Goal: Task Accomplishment & Management: Use online tool/utility

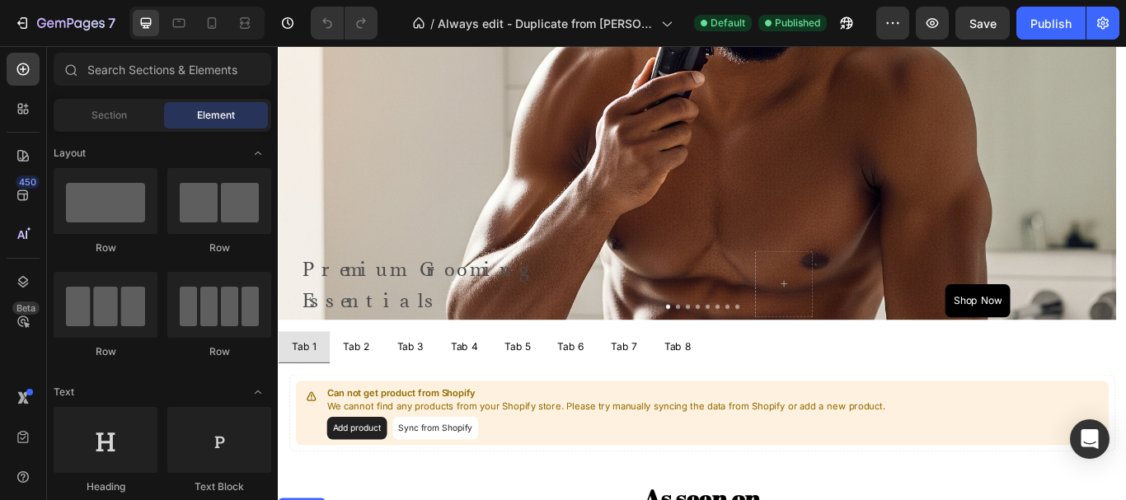
scroll to position [1236, 0]
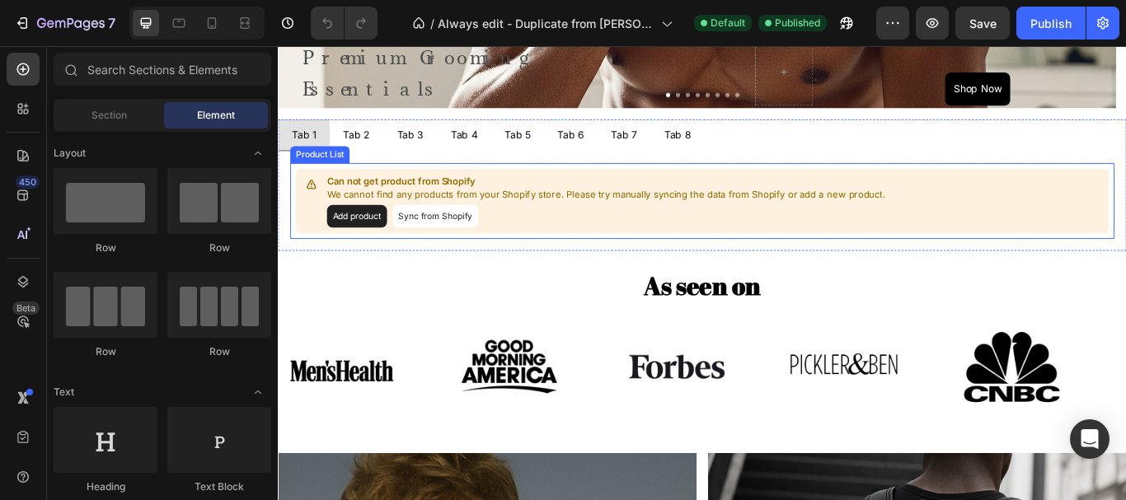
click at [466, 244] on button "Sync from Shopify" at bounding box center [461, 245] width 100 height 26
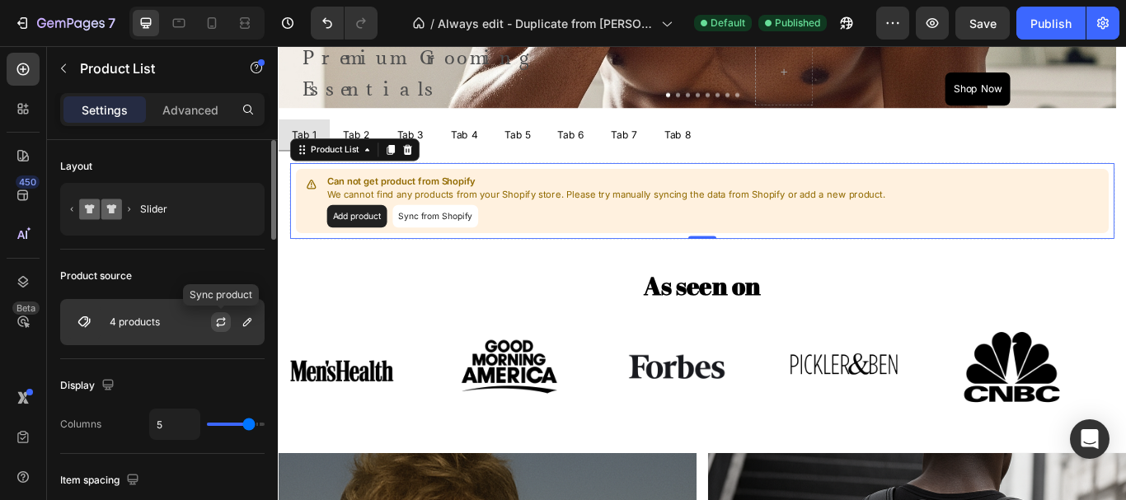
click at [217, 323] on icon "button" at bounding box center [220, 322] width 13 height 13
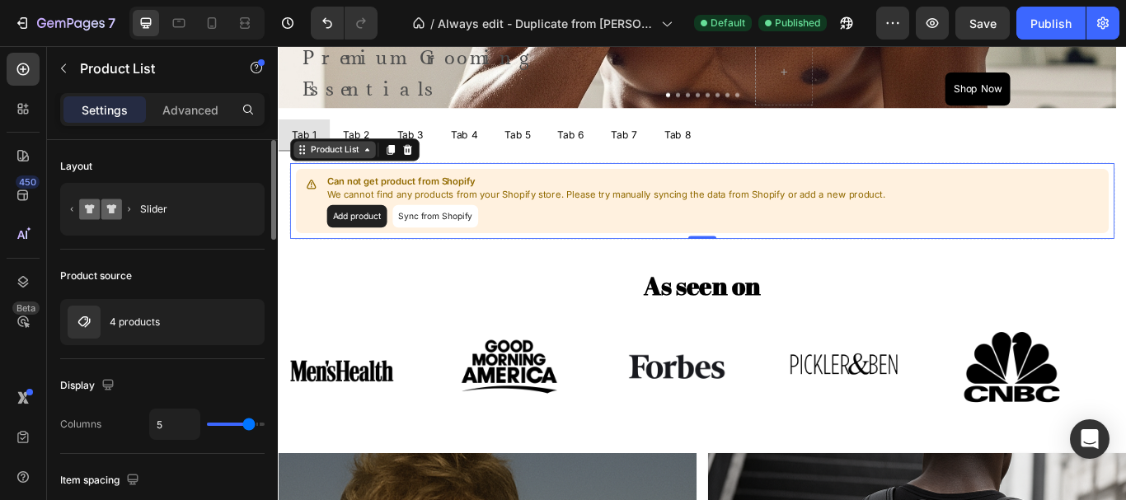
click at [374, 157] on div "Product List" at bounding box center [344, 167] width 96 height 20
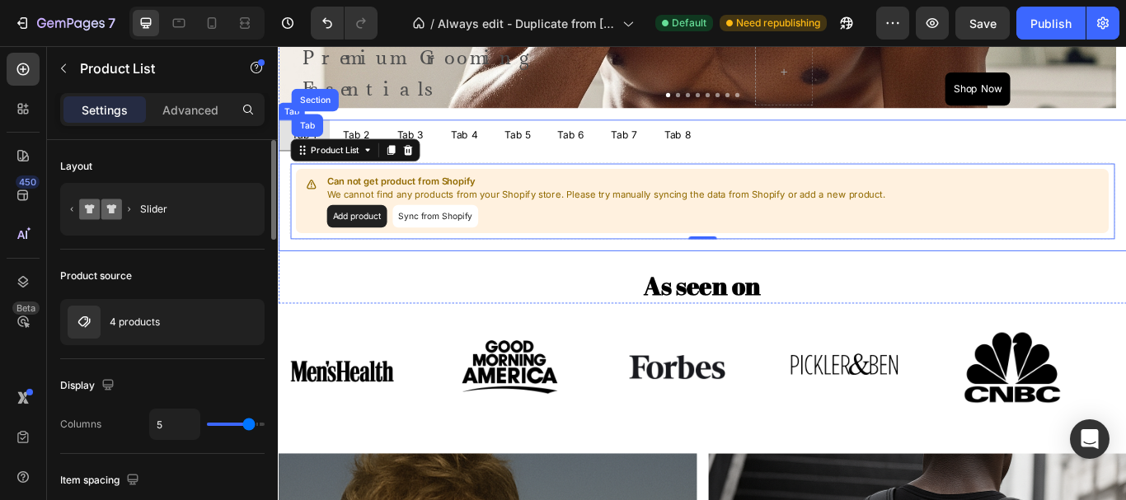
click at [371, 148] on div "Tab 2" at bounding box center [369, 149] width 36 height 23
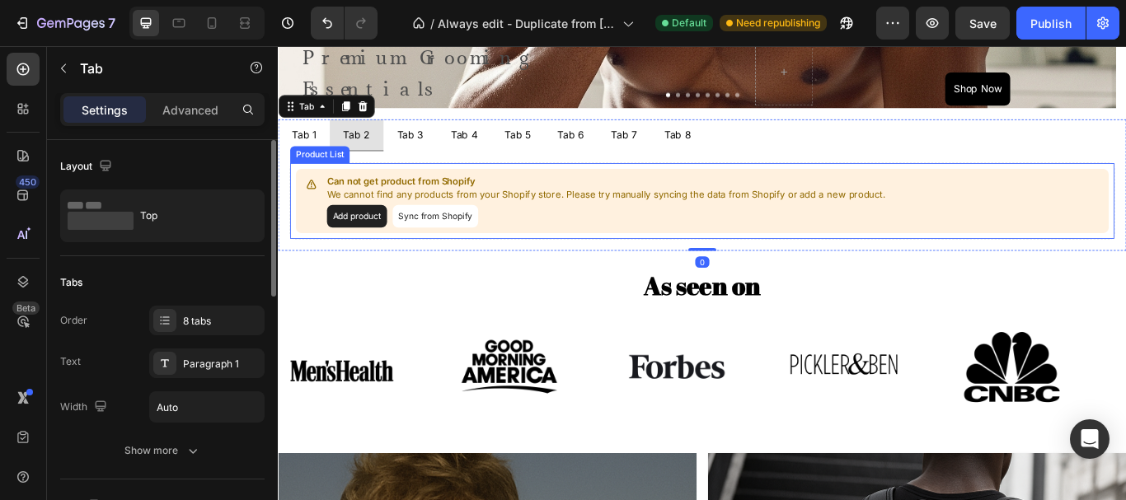
click at [338, 175] on div "Product List" at bounding box center [326, 173] width 63 height 15
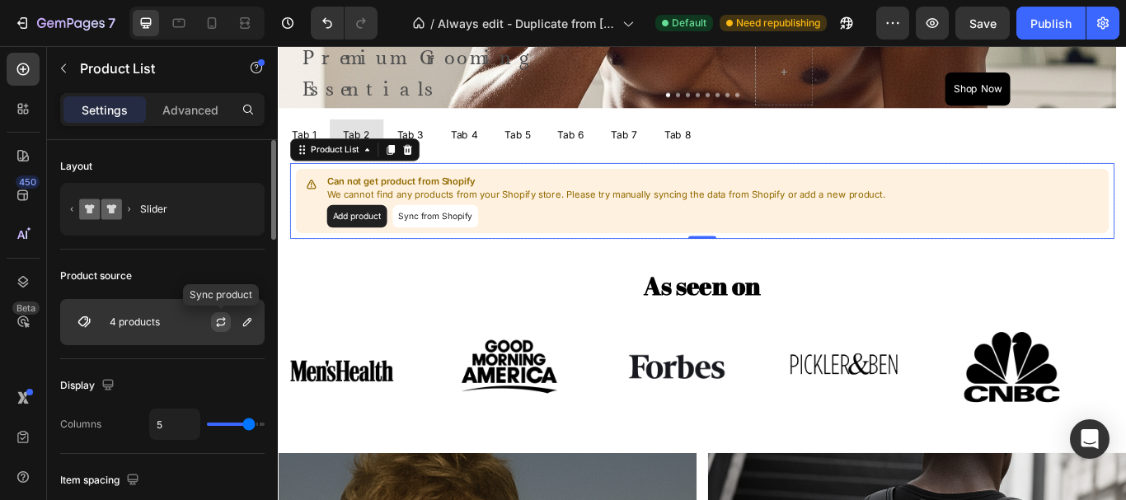
click at [223, 321] on icon "button" at bounding box center [220, 322] width 13 height 13
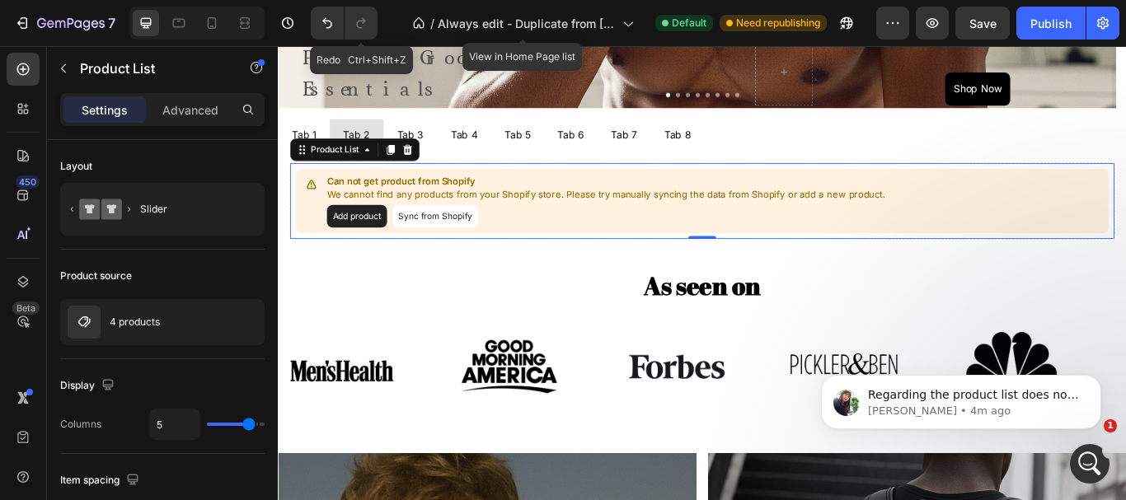
scroll to position [0, 0]
